Goal: Find specific page/section: Find specific page/section

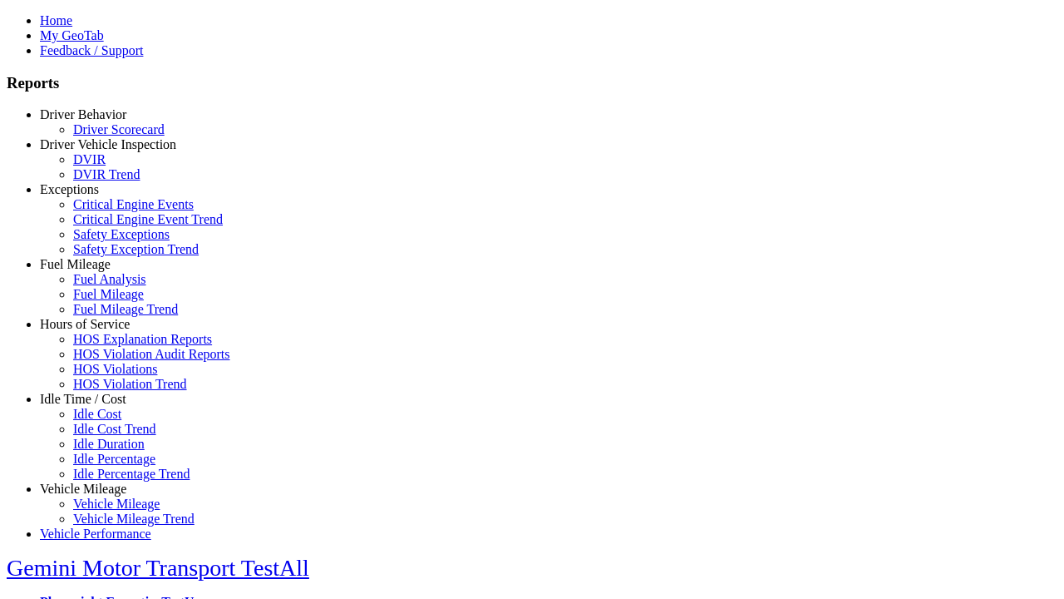
click at [108, 136] on link "Driver Scorecard" at bounding box center [118, 129] width 91 height 14
